Goal: Task Accomplishment & Management: Use online tool/utility

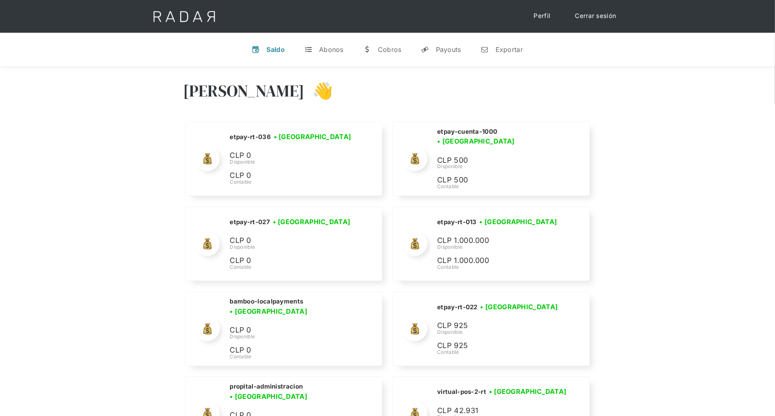
scroll to position [3487, 0]
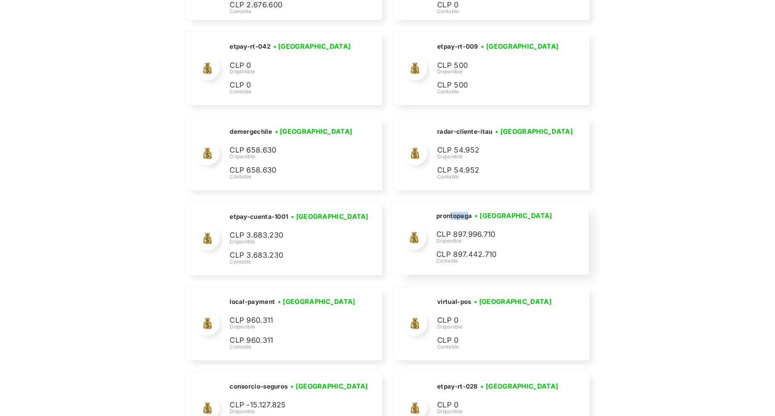
drag, startPoint x: 468, startPoint y: 207, endPoint x: 450, endPoint y: 205, distance: 18.1
click at [450, 212] on h2 "prontopaga" at bounding box center [454, 216] width 36 height 8
drag, startPoint x: 474, startPoint y: 208, endPoint x: 434, endPoint y: 209, distance: 40.1
click at [435, 210] on div "prontopaga • Conectada • Desconectada CLP 897.996.710 Disponible CLP 897.442.71…" at bounding box center [490, 238] width 196 height 74
copy h2 "prontopaga"
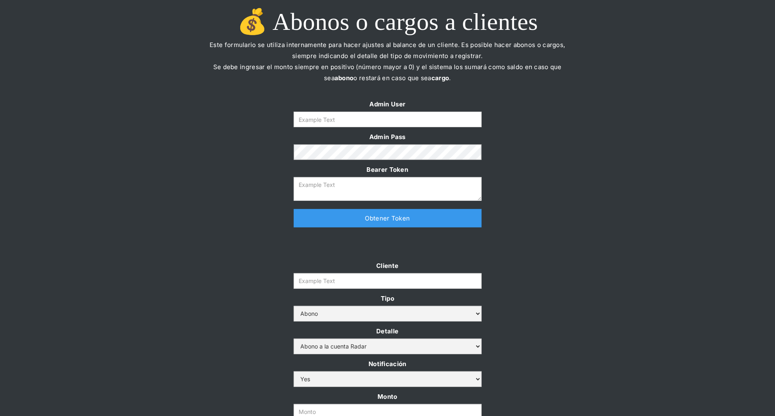
click at [319, 127] on form "Admin User Admin Pass Bearer Token" at bounding box center [388, 149] width 188 height 102
click at [319, 125] on input "Form" at bounding box center [388, 120] width 188 height 16
type input "[PERSON_NAME][EMAIL_ADDRESS][DOMAIN_NAME]"
click at [336, 214] on link "Obtener Token" at bounding box center [388, 218] width 188 height 18
type textarea "eyJhbGciOiJSUzI1NiIsInR5cCI6IkpXVCJ9.eyJkYXRhIjp7ImlkIjoiZGFuaWVsYUBzb21vc3JhZG…"
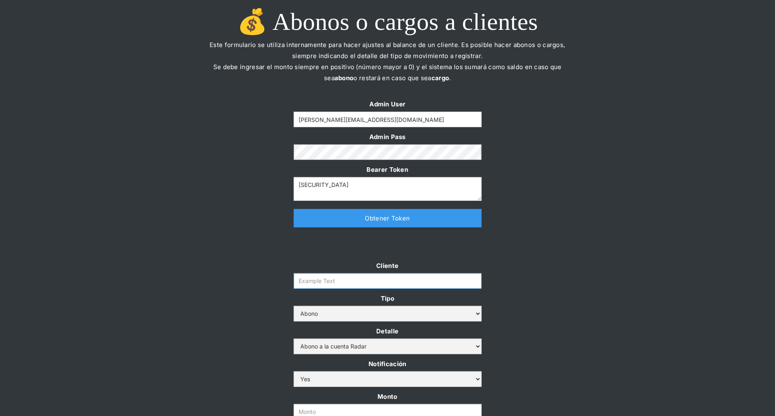
click at [347, 273] on input "Cliente" at bounding box center [388, 281] width 188 height 16
paste input "prontopaga"
type input "prontopaga"
click at [245, 275] on div "Cliente prontopaga Tipo Abono Cargo Detalle Abono a la cuenta Radar Devolución …" at bounding box center [387, 357] width 775 height 194
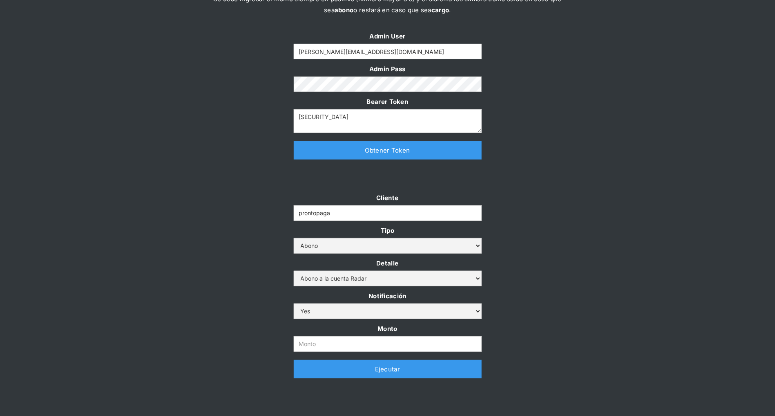
scroll to position [120, 0]
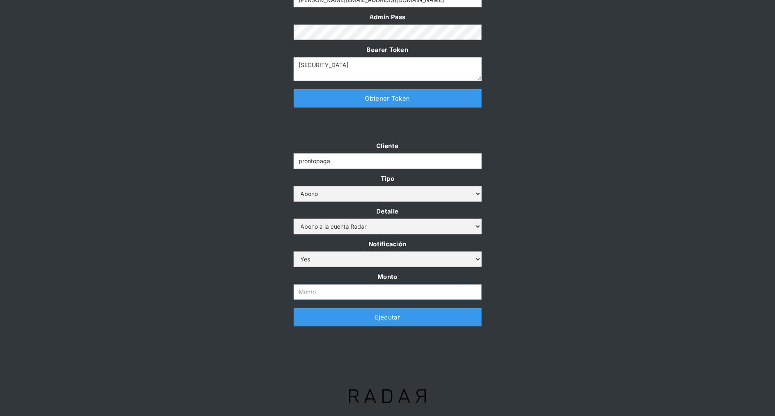
click at [313, 293] on input "Monto" at bounding box center [388, 292] width 188 height 16
paste input "$500,000,000"
type input "500.000.000"
click at [230, 265] on div "Cliente prontopaga Tipo Abono Cargo Detalle Abono a la cuenta Radar Devolución …" at bounding box center [387, 237] width 775 height 194
click at [309, 317] on link "Ejecutar" at bounding box center [388, 317] width 188 height 18
